Goal: Information Seeking & Learning: Learn about a topic

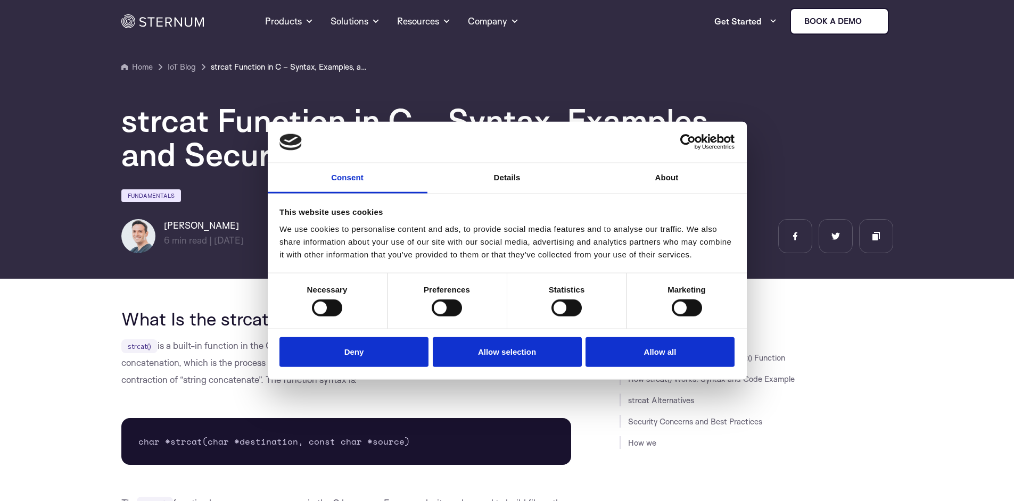
drag, startPoint x: 380, startPoint y: 348, endPoint x: 378, endPoint y: 337, distance: 11.3
click at [380, 348] on button "Deny" at bounding box center [353, 352] width 149 height 30
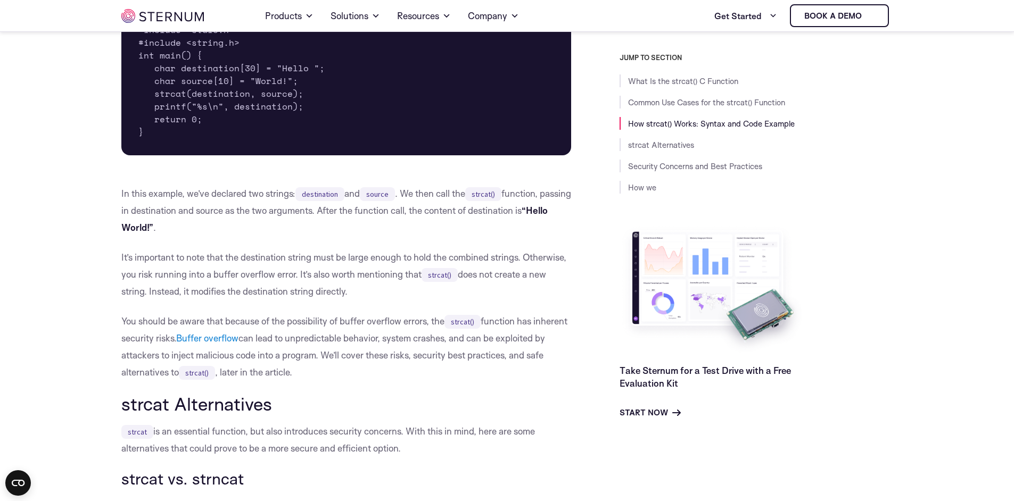
scroll to position [952, 0]
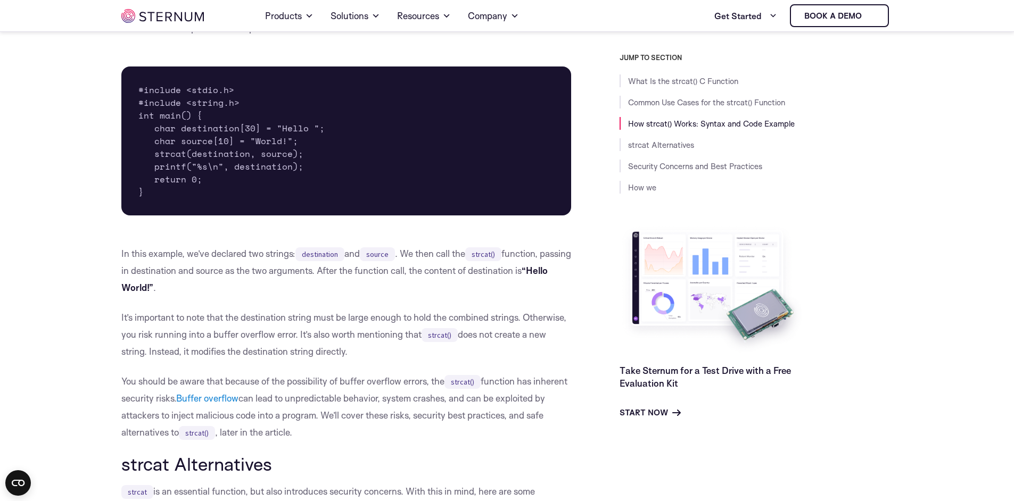
click at [221, 154] on pre "#include <stdio.h> #include <string.h> int main() { char destination[30] = "Hel…" at bounding box center [346, 141] width 450 height 149
click at [274, 152] on pre "#include <stdio.h> #include <string.h> int main() { char destination[30] = "Hel…" at bounding box center [346, 141] width 450 height 149
click at [221, 152] on pre "#include <stdio.h> #include <string.h> int main() { char destination[30] = "Hel…" at bounding box center [346, 141] width 450 height 149
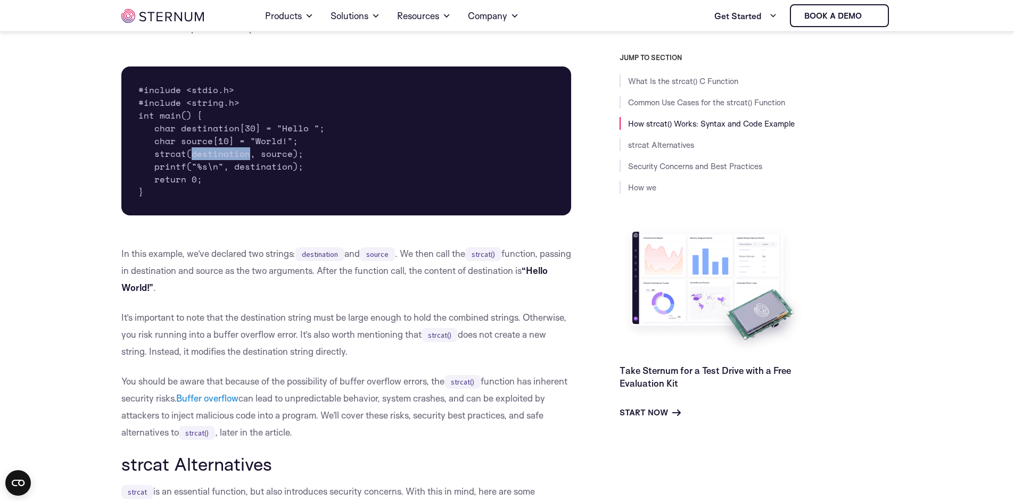
click at [221, 152] on pre "#include <stdio.h> #include <string.h> int main() { char destination[30] = "Hel…" at bounding box center [346, 141] width 450 height 149
click at [266, 158] on pre "#include <stdio.h> #include <string.h> int main() { char destination[30] = "Hel…" at bounding box center [346, 141] width 450 height 149
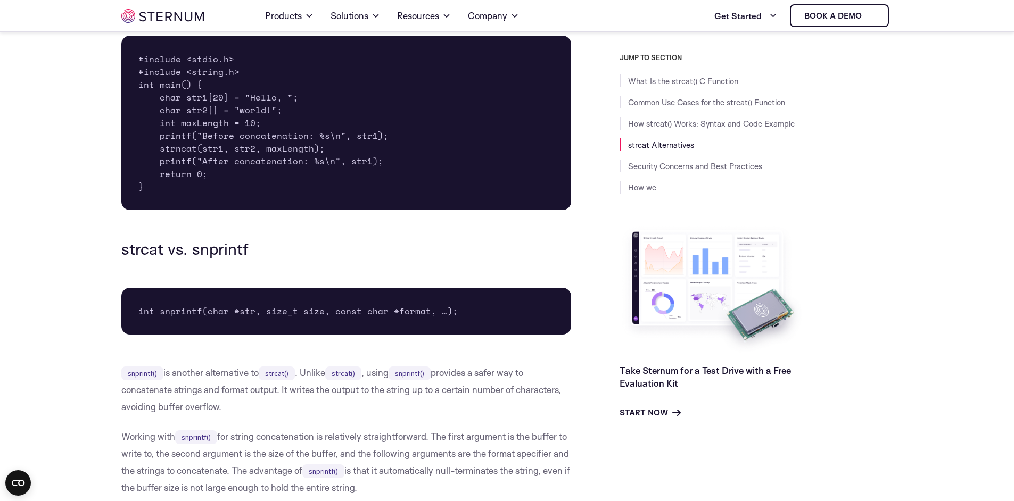
scroll to position [2180, 0]
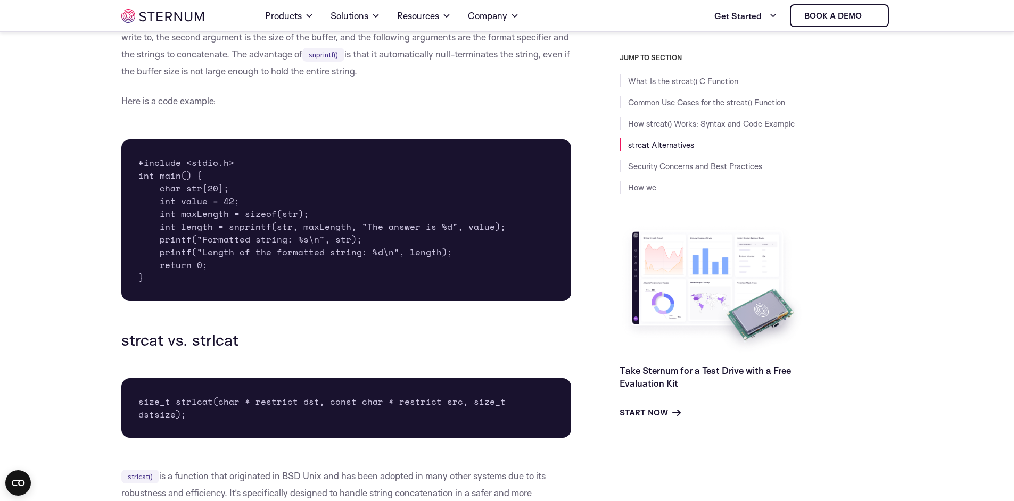
click at [253, 228] on pre "#include <stdio.h> int main() { char str[20]; int value = 42; int maxLength = s…" at bounding box center [346, 220] width 450 height 162
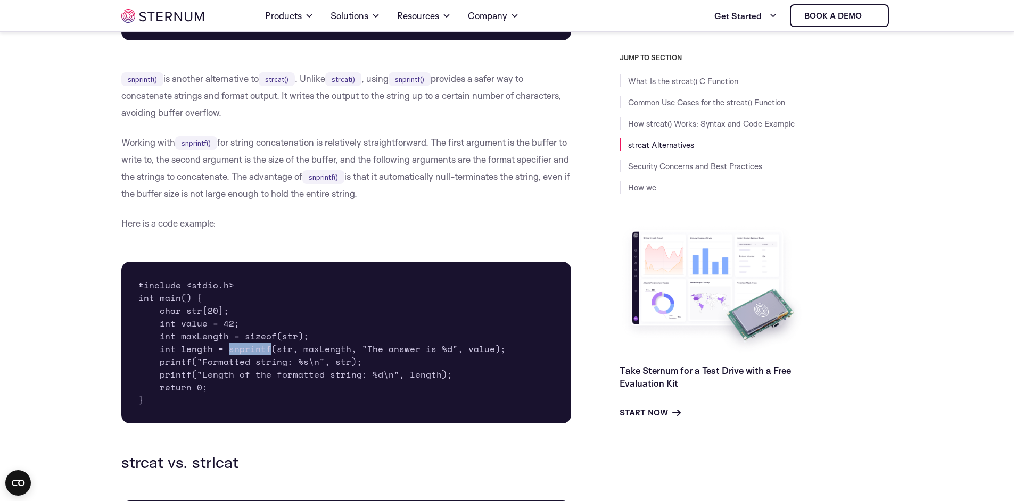
scroll to position [2013, 0]
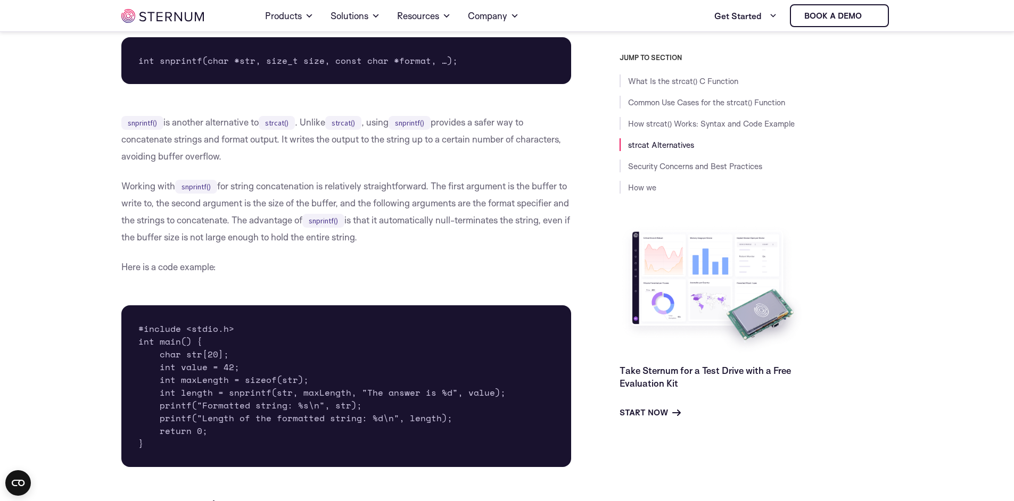
click at [143, 124] on code "snprintf()" at bounding box center [142, 123] width 42 height 14
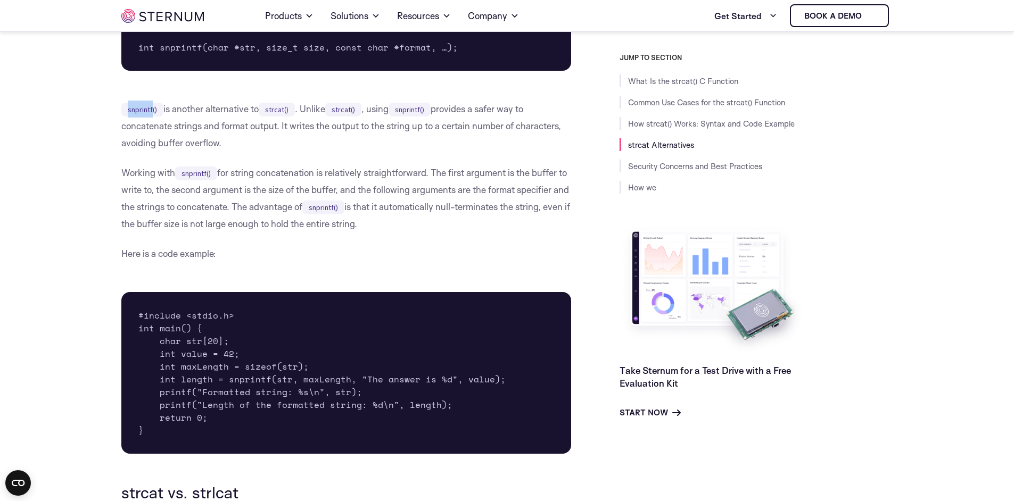
scroll to position [2097, 0]
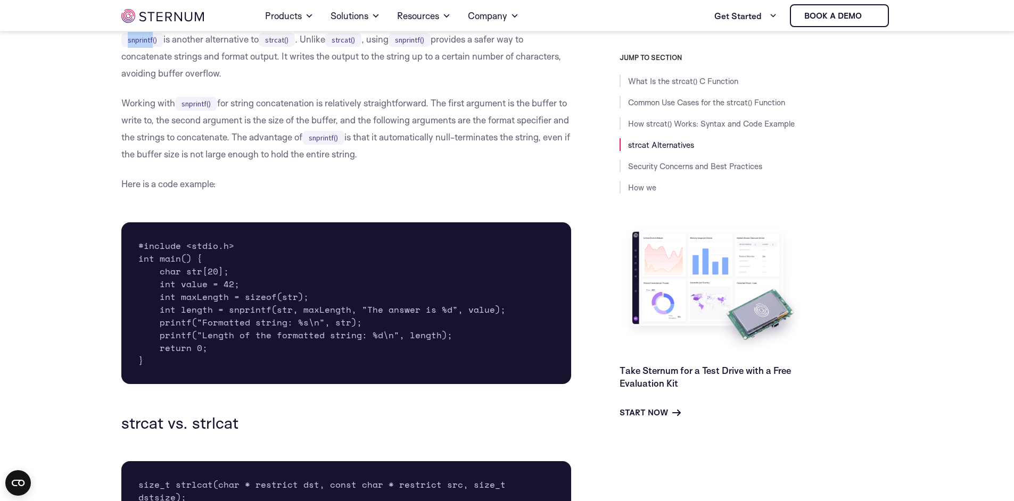
copy code "snprintf"
